Goal: Task Accomplishment & Management: Complete application form

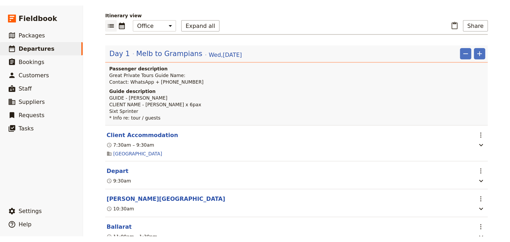
scroll to position [53, 0]
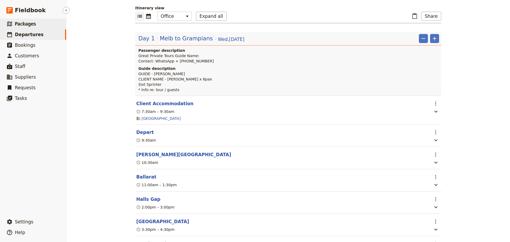
click at [33, 22] on span "Packages" at bounding box center [25, 23] width 21 height 5
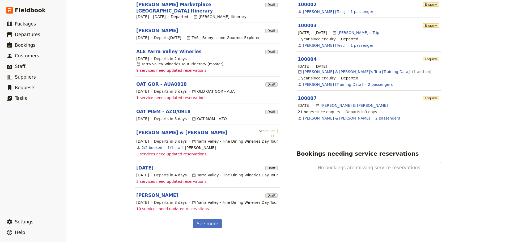
scroll to position [133, 0]
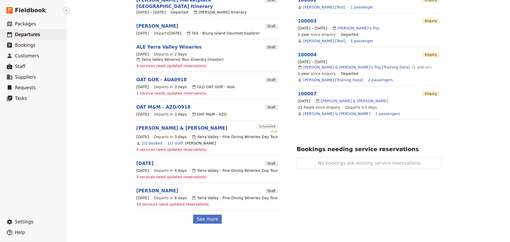
click at [24, 33] on span "Departures" at bounding box center [27, 34] width 25 height 5
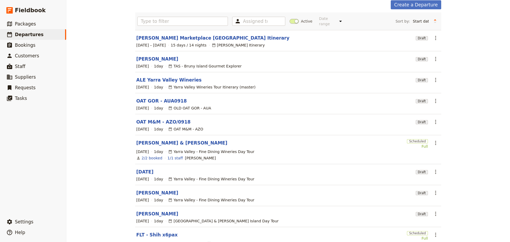
scroll to position [63, 0]
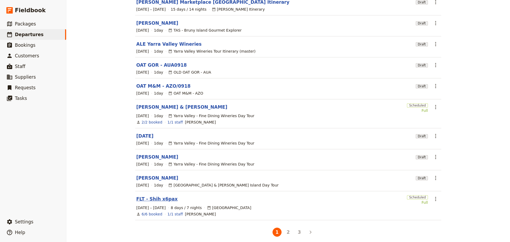
click at [154, 196] on link "FLT - Shih x6pax" at bounding box center [156, 199] width 41 height 6
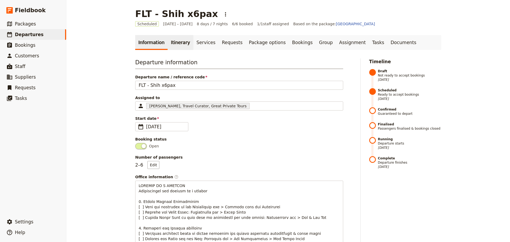
click at [174, 43] on link "Itinerary" at bounding box center [181, 42] width 26 height 15
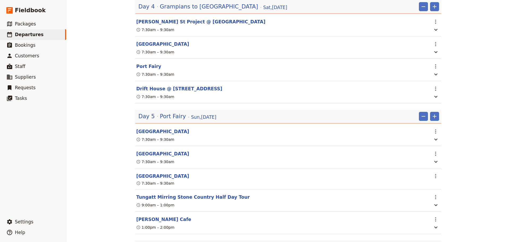
scroll to position [956, 0]
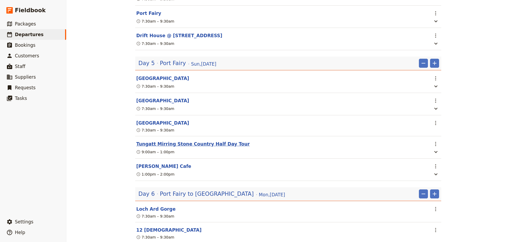
click at [167, 147] on button "Tungatt Mirring Stone Country Half Day Tour" at bounding box center [192, 144] width 113 height 6
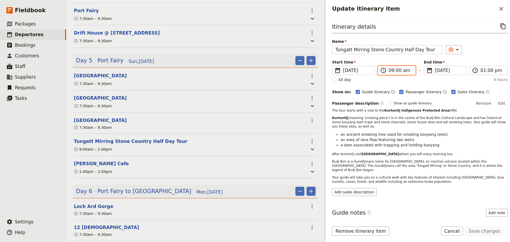
click at [391, 70] on input "09:00 am" at bounding box center [401, 70] width 24 height 6
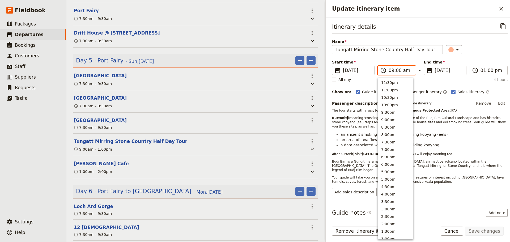
scroll to position [198, 0]
click at [399, 71] on input "09:00 am" at bounding box center [401, 70] width 24 height 6
click at [396, 69] on input "09:00 am" at bounding box center [401, 70] width 24 height 6
type input "09:15 am"
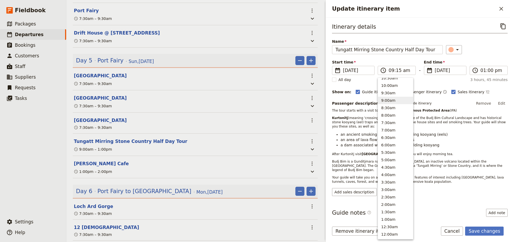
click at [487, 63] on div "Start time ​ 19 Oct 2025 19/10/2025 2025-10-19 09:15 ​ 09:15 am - End time ​ 19…" at bounding box center [420, 67] width 176 height 15
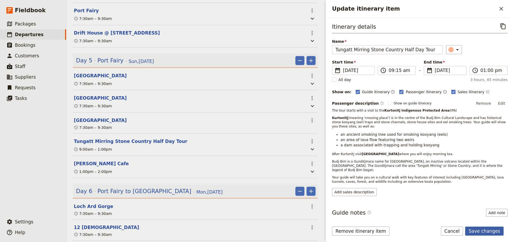
click at [479, 231] on button "Save changes" at bounding box center [484, 231] width 39 height 9
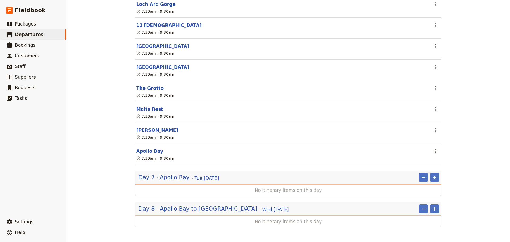
scroll to position [1178, 0]
click at [181, 176] on span "Apollo Bay" at bounding box center [174, 177] width 29 height 8
drag, startPoint x: 180, startPoint y: 176, endPoint x: 171, endPoint y: 181, distance: 10.7
click at [171, 181] on div "Day 7 Apollo Bay Tue , 21 Oct 2025" at bounding box center [179, 177] width 82 height 9
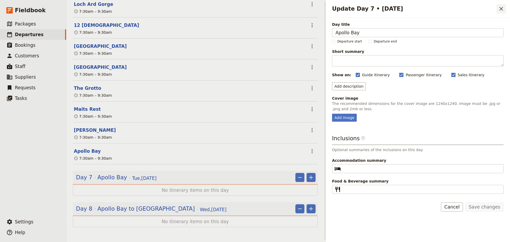
click at [504, 9] on icon "Close drawer" at bounding box center [501, 9] width 6 height 6
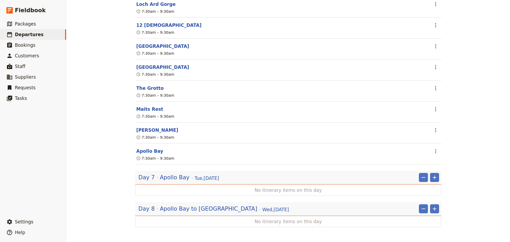
scroll to position [1178, 0]
click at [432, 178] on icon "Add" at bounding box center [434, 177] width 6 height 6
click at [406, 190] on span "Add itinerary item" at bounding box center [417, 188] width 34 height 5
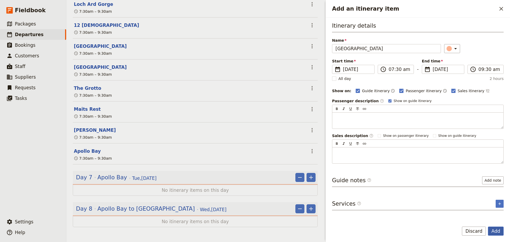
type input "Otway Ranges National Park"
click at [495, 232] on button "Add" at bounding box center [496, 231] width 16 height 9
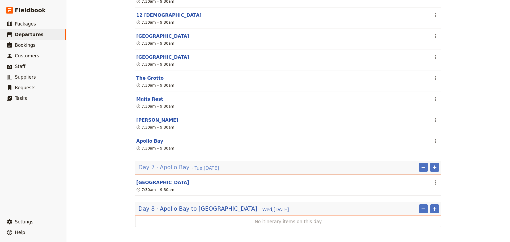
scroll to position [1188, 0]
click at [28, 23] on span "Packages" at bounding box center [25, 23] width 21 height 5
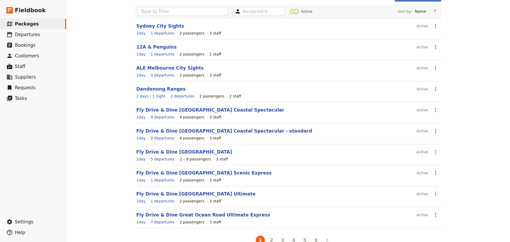
scroll to position [47, 0]
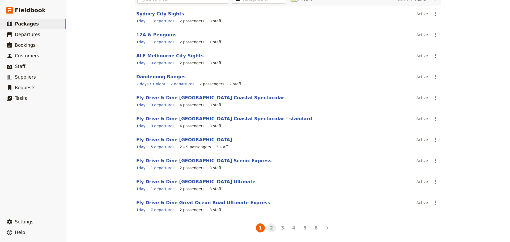
click at [267, 230] on button "2" at bounding box center [271, 227] width 9 height 9
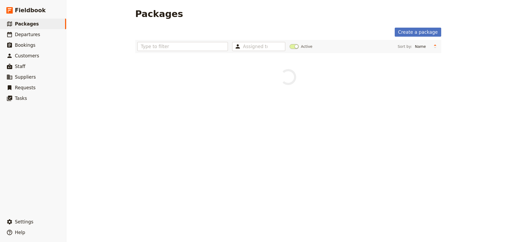
scroll to position [0, 0]
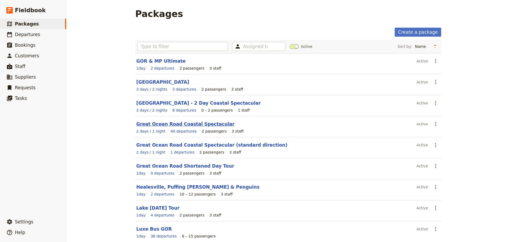
click at [182, 124] on link "Great Ocean Road Coastal Spectacular" at bounding box center [185, 123] width 98 height 5
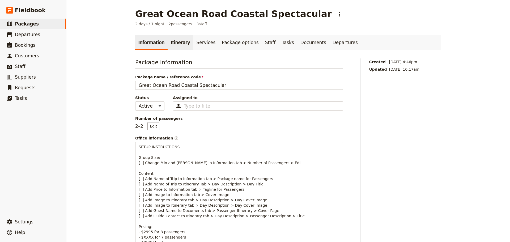
click at [170, 44] on link "Itinerary" at bounding box center [181, 42] width 26 height 15
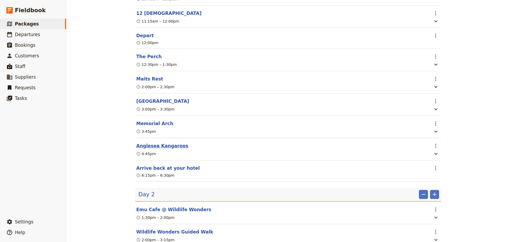
scroll to position [263, 0]
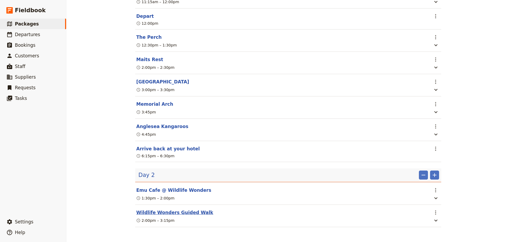
click at [183, 211] on button "Wildlife Wonders Guided Walk" at bounding box center [174, 212] width 77 height 6
select select "2"
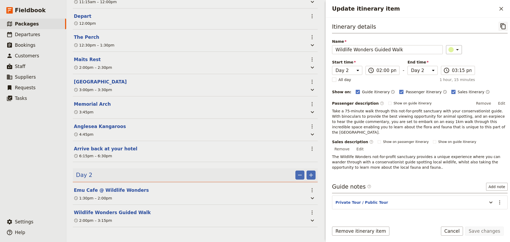
click at [500, 27] on icon "Copy itinerary item" at bounding box center [503, 26] width 6 height 6
drag, startPoint x: 21, startPoint y: 36, endPoint x: 24, endPoint y: 37, distance: 3.0
click at [21, 36] on span "Departures" at bounding box center [27, 34] width 25 height 5
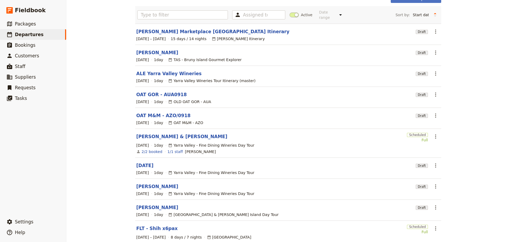
scroll to position [63, 0]
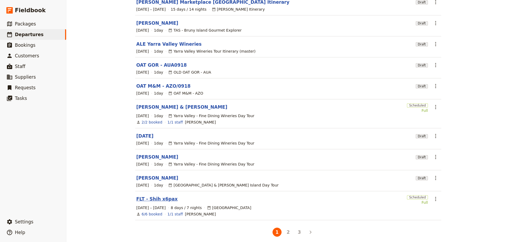
click at [149, 196] on link "FLT - Shih x6pax" at bounding box center [156, 199] width 41 height 6
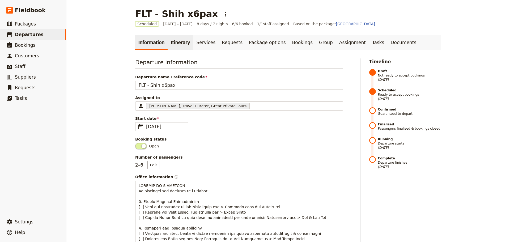
click at [176, 40] on link "Itinerary" at bounding box center [181, 42] width 26 height 15
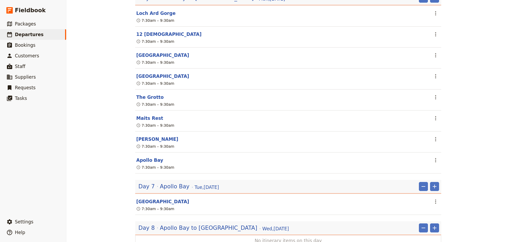
scroll to position [1188, 0]
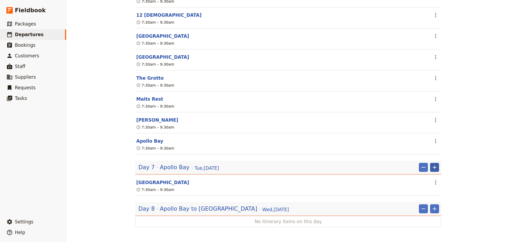
click at [433, 167] on icon "Add" at bounding box center [435, 168] width 4 height 4
click at [425, 179] on span "Add itinerary item" at bounding box center [417, 178] width 34 height 5
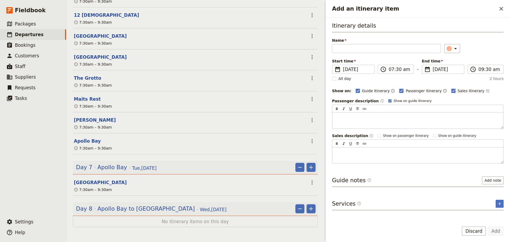
scroll to position [1191, 0]
type input "Wildlife Wonders"
click at [452, 49] on icon "Add an itinerary item" at bounding box center [455, 48] width 6 height 6
click at [448, 66] on button "button" at bounding box center [446, 66] width 6 height 6
click at [388, 100] on rect "Add an itinerary item" at bounding box center [389, 100] width 3 height 3
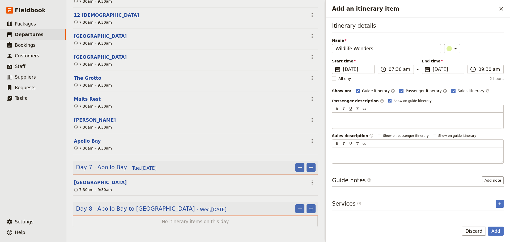
click at [388, 99] on input "Show on guide itinerary" at bounding box center [388, 99] width 0 height 0
checkbox input "false"
click at [495, 232] on button "Add" at bounding box center [496, 231] width 16 height 9
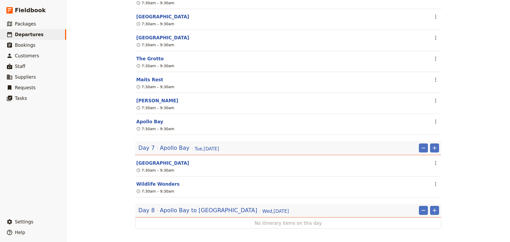
scroll to position [1188, 0]
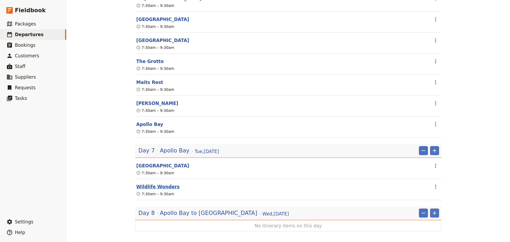
click at [149, 190] on button "Wildlife Wonders" at bounding box center [157, 187] width 43 height 6
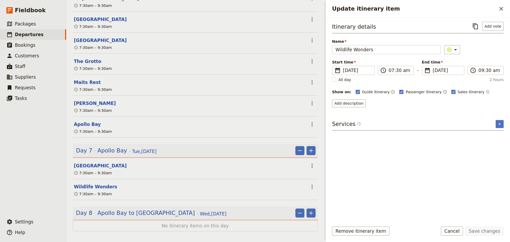
scroll to position [1191, 0]
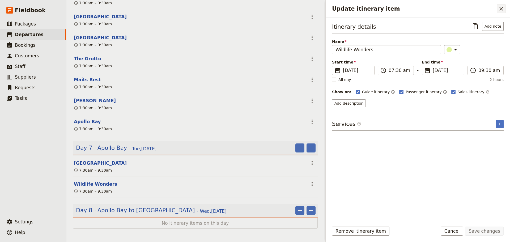
click at [504, 9] on icon "Close drawer" at bounding box center [501, 9] width 6 height 6
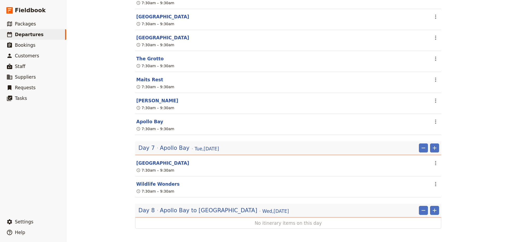
scroll to position [1188, 0]
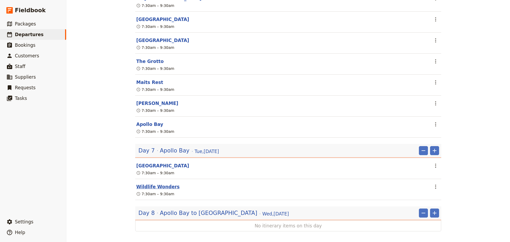
click at [149, 190] on button "Wildlife Wonders" at bounding box center [157, 187] width 43 height 6
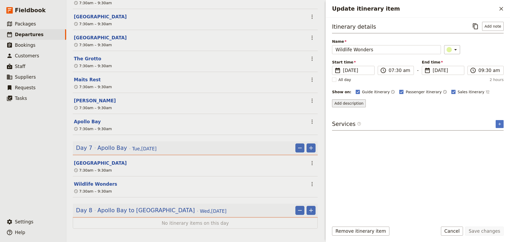
click at [355, 105] on button "Add description" at bounding box center [349, 103] width 34 height 8
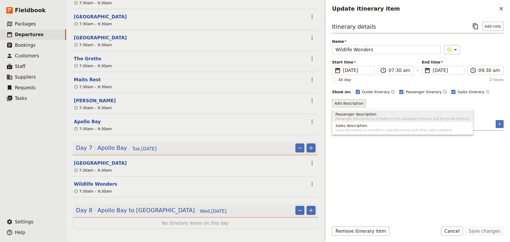
click at [353, 117] on span "Passenger description is included on the passenger itinerary and the guide itin…" at bounding box center [403, 119] width 134 height 4
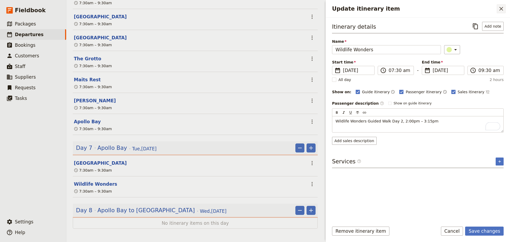
click at [498, 7] on icon "Close drawer" at bounding box center [501, 9] width 6 height 6
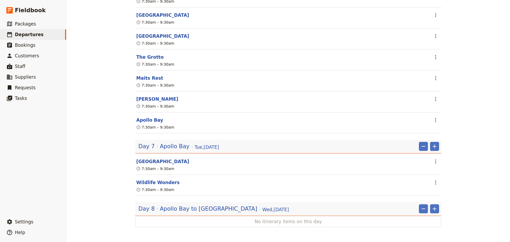
scroll to position [1209, 0]
click at [196, 210] on span "Apollo Bay to [GEOGRAPHIC_DATA]" at bounding box center [208, 209] width 97 height 8
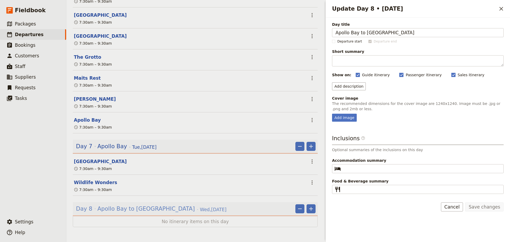
scroll to position [1212, 0]
click at [309, 210] on icon "Add" at bounding box center [311, 209] width 6 height 6
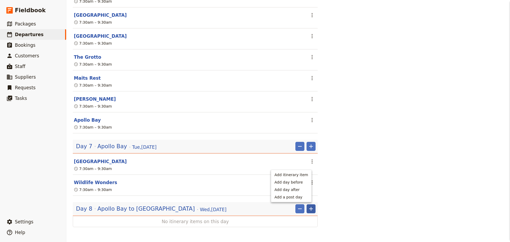
scroll to position [1209, 0]
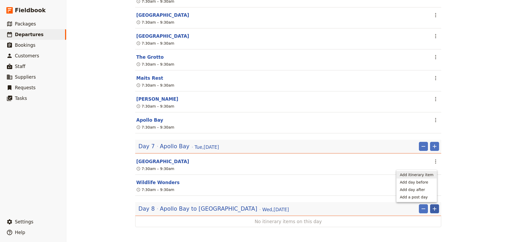
click at [417, 175] on span "Add itinerary item" at bounding box center [417, 174] width 34 height 5
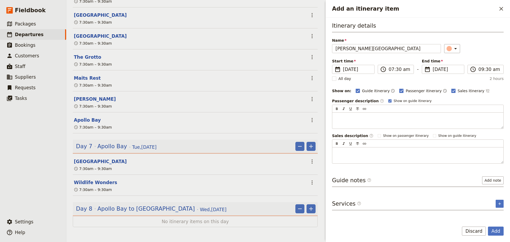
type input "Langham Hotel"
drag, startPoint x: 380, startPoint y: 99, endPoint x: 416, endPoint y: 99, distance: 36.1
click at [388, 100] on label "Show on guide itinerary" at bounding box center [409, 101] width 43 height 4
click at [388, 99] on input "Show on guide itinerary" at bounding box center [388, 99] width 0 height 0
checkbox input "false"
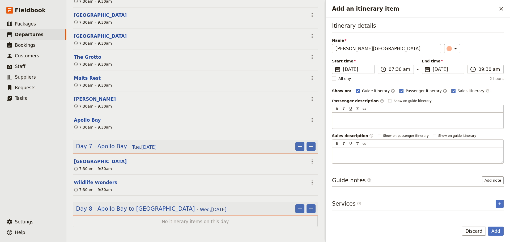
click at [486, 89] on icon "Time not shown on sales itinerary" at bounding box center [488, 91] width 4 height 4
click at [400, 48] on input "Langham Hotel" at bounding box center [386, 48] width 109 height 9
type input "Langham Hotel - drop off"
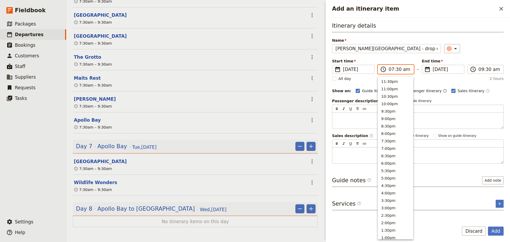
click at [392, 72] on input "07:30 am" at bounding box center [400, 69] width 22 height 6
click at [393, 106] on button "4:00pm" at bounding box center [395, 104] width 35 height 7
type input "04:00 pm"
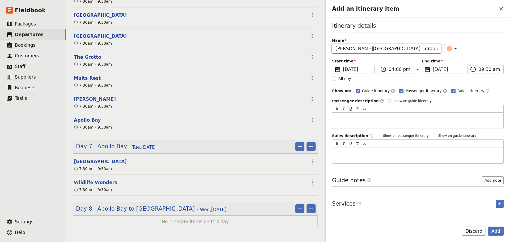
type input "04:00 pm"
click at [490, 69] on input "04:00 pm" at bounding box center [489, 69] width 22 height 6
click at [483, 46] on div "​" at bounding box center [474, 48] width 60 height 9
click at [495, 228] on button "Add" at bounding box center [496, 231] width 16 height 9
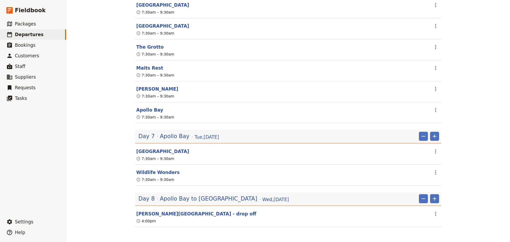
scroll to position [1209, 0]
drag, startPoint x: 165, startPoint y: 223, endPoint x: 250, endPoint y: 175, distance: 97.7
click at [165, 217] on button "Langham Hotel - drop off" at bounding box center [196, 214] width 120 height 6
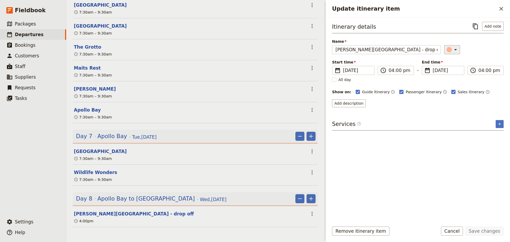
click at [455, 48] on icon "Update itinerary item" at bounding box center [455, 49] width 6 height 6
click at [454, 79] on div "button" at bounding box center [451, 79] width 5 height 5
click at [494, 27] on button "Add note" at bounding box center [493, 26] width 22 height 9
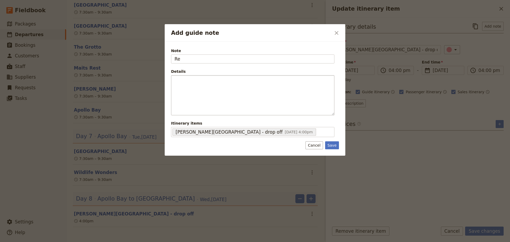
type input "R"
type input "Vehicle return"
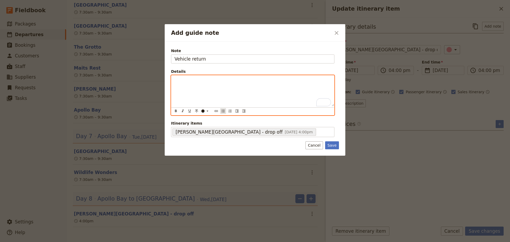
click at [220, 111] on button "​" at bounding box center [223, 111] width 6 height 6
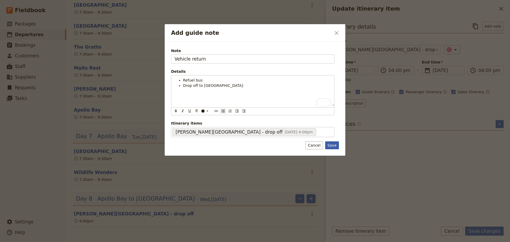
click at [332, 144] on button "Save" at bounding box center [332, 145] width 14 height 8
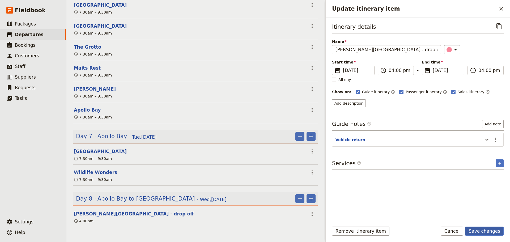
click at [491, 230] on button "Save changes" at bounding box center [484, 231] width 39 height 9
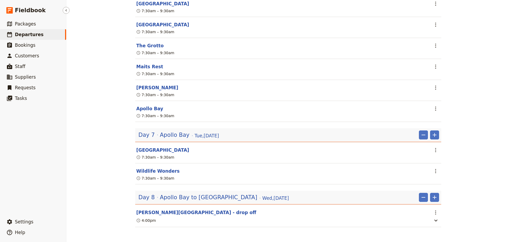
click at [29, 37] on span "Departures" at bounding box center [29, 34] width 29 height 5
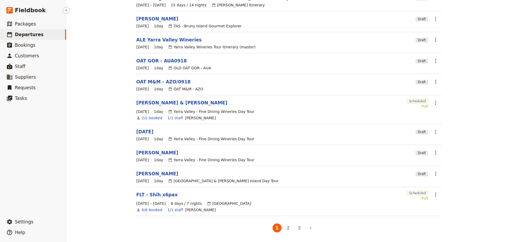
scroll to position [63, 0]
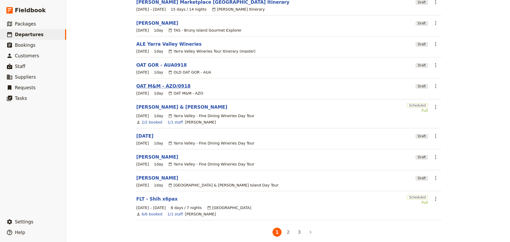
click at [175, 83] on link "OAT M&M - AZO/0918" at bounding box center [163, 86] width 54 height 6
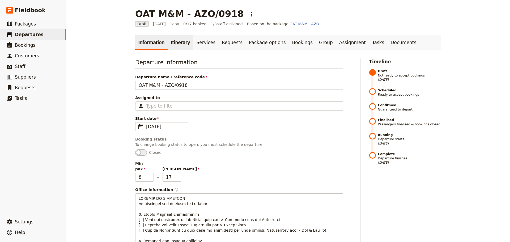
click at [171, 35] on link "Itinerary" at bounding box center [181, 42] width 26 height 15
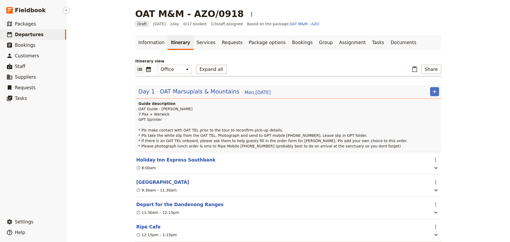
click at [29, 32] on span "Departures" at bounding box center [29, 34] width 29 height 5
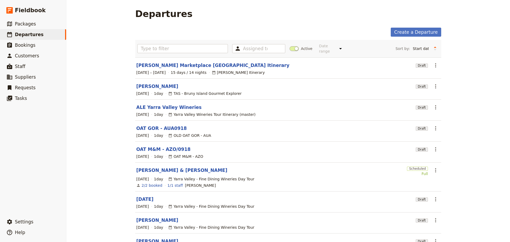
click at [151, 125] on link "OAT GOR - AUA0918" at bounding box center [161, 128] width 50 height 6
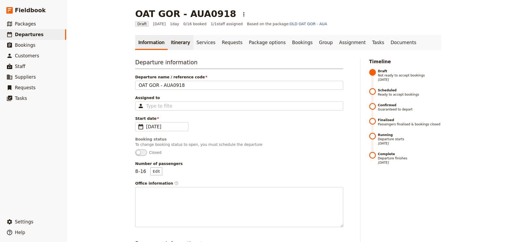
click at [172, 42] on link "Itinerary" at bounding box center [181, 42] width 26 height 15
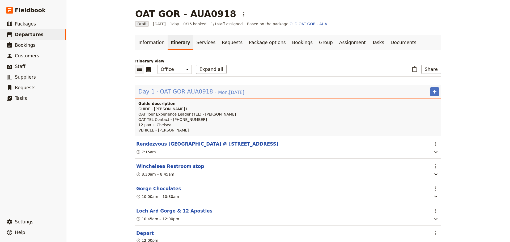
click at [174, 91] on span "OAT GOR AUA0918" at bounding box center [186, 92] width 53 height 8
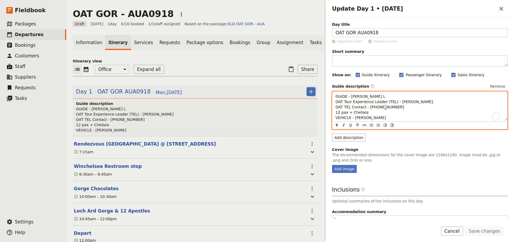
click at [337, 115] on p "GUIDE - Allan L OAT Tour Experience Leader (TEL) - Chelsea Doule OAT TEL Contac…" at bounding box center [420, 107] width 169 height 27
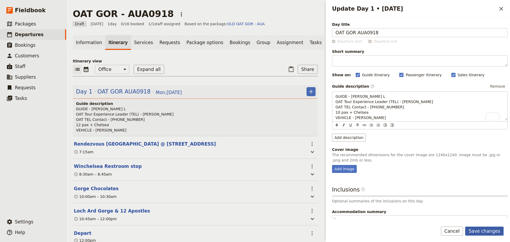
click at [489, 227] on button "Save changes" at bounding box center [484, 231] width 39 height 9
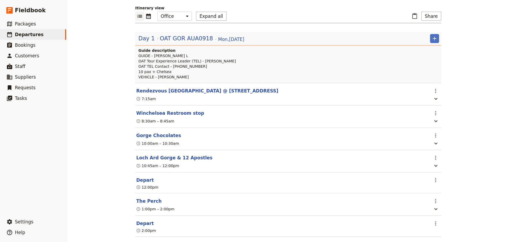
scroll to position [18, 0]
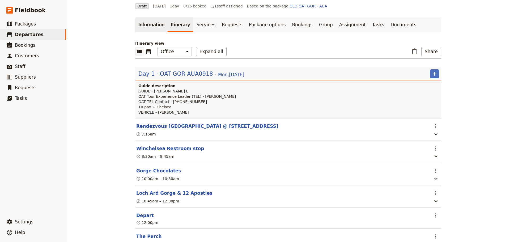
click at [140, 30] on link "Information" at bounding box center [151, 24] width 32 height 15
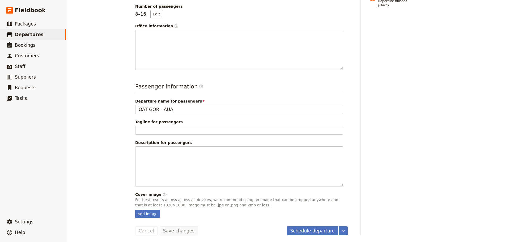
scroll to position [159, 0]
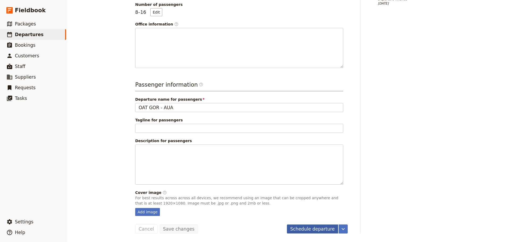
click at [324, 227] on button "Schedule departure" at bounding box center [313, 228] width 52 height 9
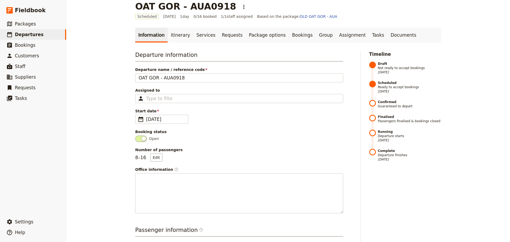
scroll to position [0, 0]
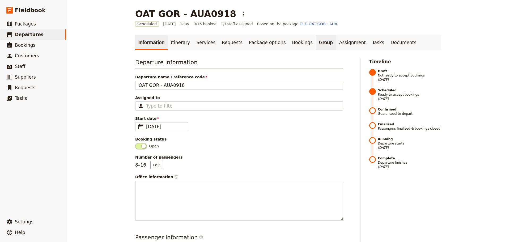
click at [316, 40] on link "Group" at bounding box center [326, 42] width 20 height 15
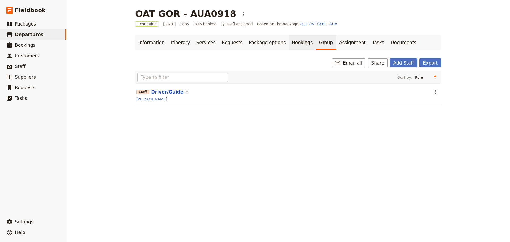
click at [289, 44] on link "Bookings" at bounding box center [302, 42] width 27 height 15
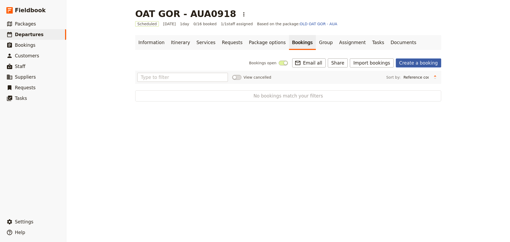
click at [414, 63] on link "Create a booking" at bounding box center [418, 62] width 45 height 9
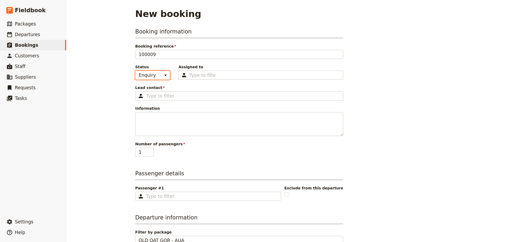
click at [156, 75] on select "Enquiry On hold Confirmed" at bounding box center [152, 75] width 35 height 9
select select "CONFIRMED"
click at [135, 71] on select "Enquiry On hold Confirmed" at bounding box center [152, 75] width 35 height 9
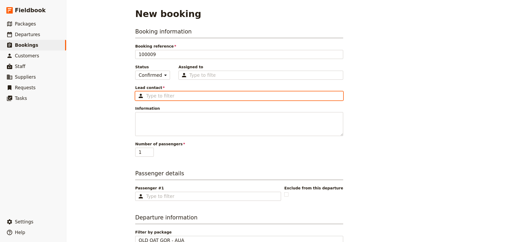
click at [164, 93] on input "Lead contact ​" at bounding box center [243, 96] width 194 height 6
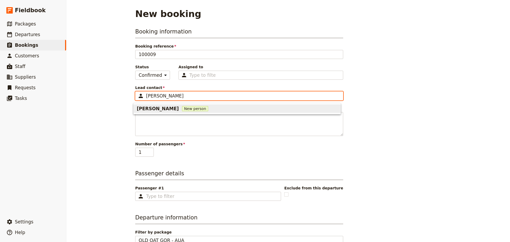
click at [176, 112] on button "Chelsea Dohle New person" at bounding box center [237, 108] width 207 height 9
type input "Chelsea Dohle"
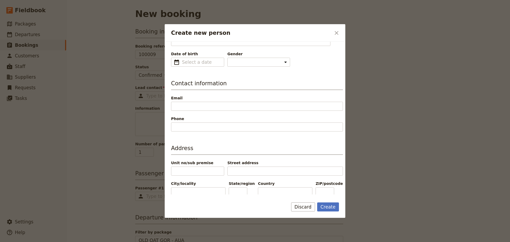
scroll to position [133, 0]
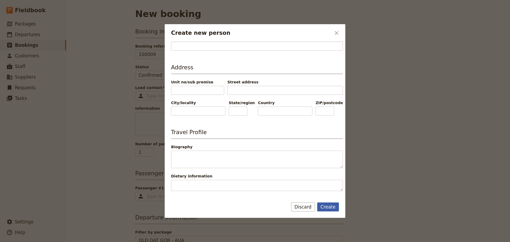
type input "Chelsea"
click at [329, 209] on button "Create" at bounding box center [328, 206] width 22 height 9
type input "Chelsea Dohle"
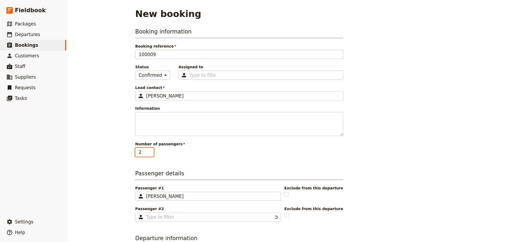
click at [149, 150] on input "2" at bounding box center [144, 152] width 19 height 9
click at [149, 150] on input "3" at bounding box center [144, 152] width 19 height 9
click at [150, 150] on input "4" at bounding box center [144, 152] width 19 height 9
click at [150, 150] on input "5" at bounding box center [144, 152] width 19 height 9
click at [150, 150] on input "6" at bounding box center [144, 152] width 19 height 9
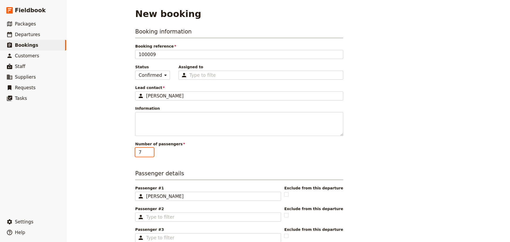
click at [150, 150] on input "7" at bounding box center [144, 152] width 19 height 9
click at [150, 150] on input "8" at bounding box center [144, 152] width 19 height 9
click at [150, 150] on input "9" at bounding box center [144, 152] width 19 height 9
type input "10"
click at [150, 150] on input "10" at bounding box center [144, 152] width 19 height 9
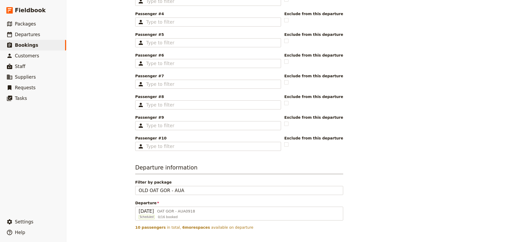
scroll to position [274, 0]
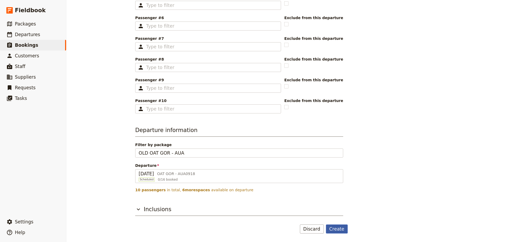
click at [330, 227] on button "Create" at bounding box center [337, 228] width 22 height 9
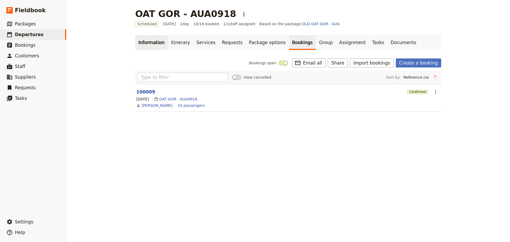
click at [148, 38] on link "Information" at bounding box center [151, 42] width 32 height 15
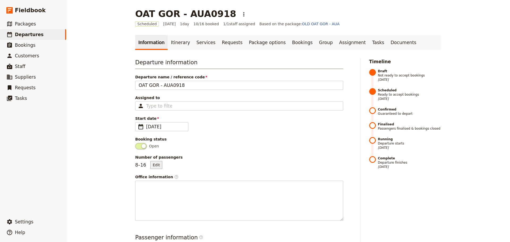
click at [158, 168] on button "Edit" at bounding box center [156, 165] width 12 height 8
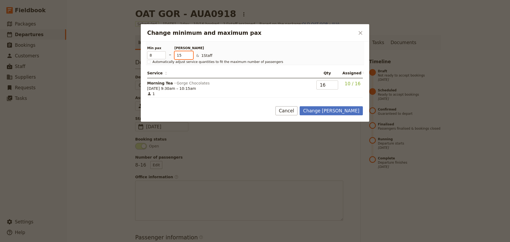
click at [190, 57] on input "15" at bounding box center [184, 55] width 19 height 8
click at [190, 57] on input "14" at bounding box center [184, 55] width 19 height 8
click at [190, 57] on input "13" at bounding box center [184, 55] width 19 height 8
click at [190, 57] on input "12" at bounding box center [184, 55] width 19 height 8
click at [190, 57] on input "11" at bounding box center [184, 55] width 19 height 8
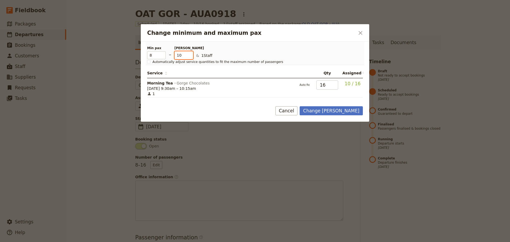
type input "10"
click at [190, 57] on input "10" at bounding box center [184, 55] width 19 height 8
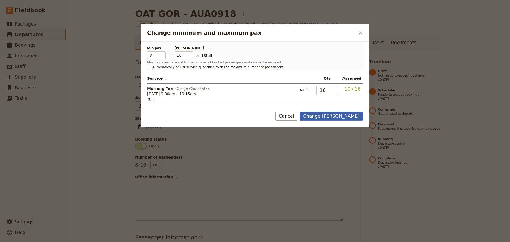
click at [351, 117] on button "Change max pax" at bounding box center [331, 116] width 63 height 9
